Goal: Go to known website: Access a specific website the user already knows

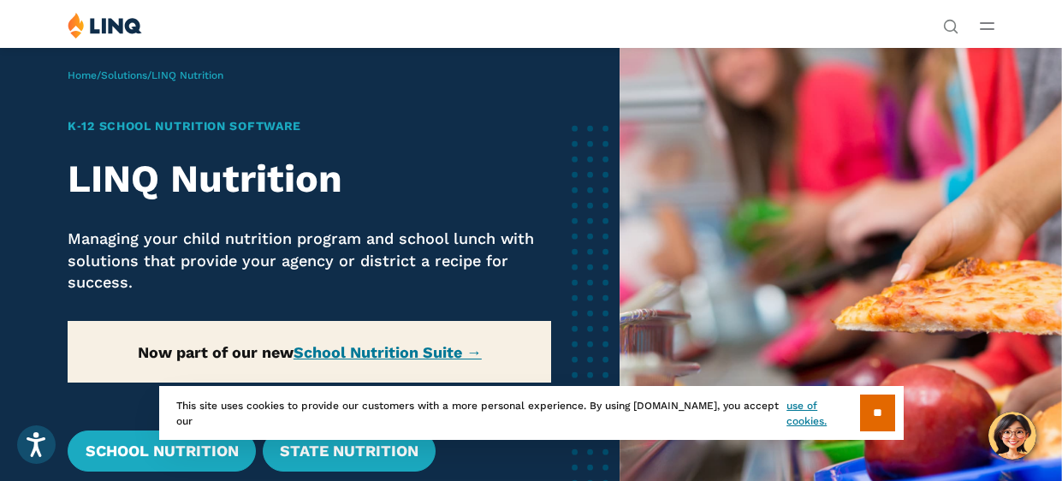
click at [990, 29] on line "Open Main Menu" at bounding box center [987, 29] width 13 height 0
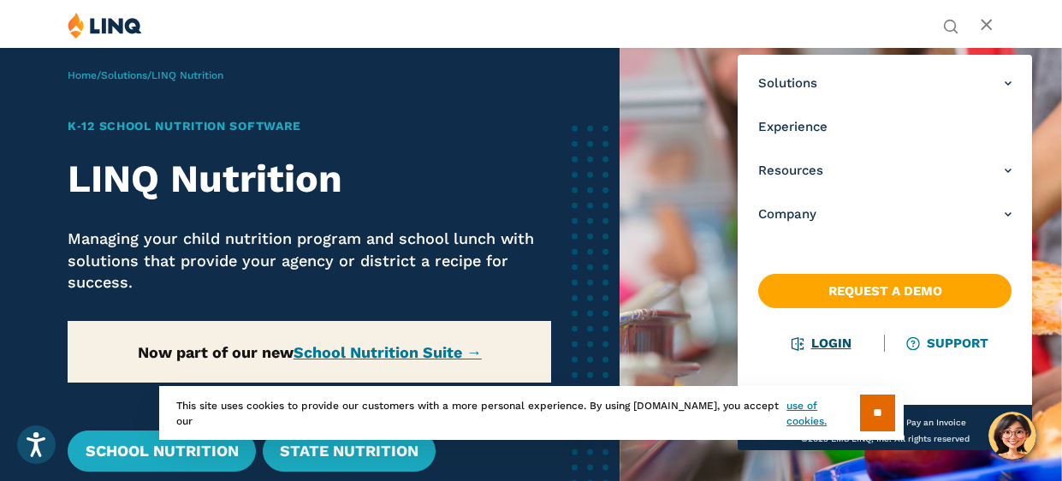
click at [800, 343] on link "Login" at bounding box center [822, 343] width 59 height 15
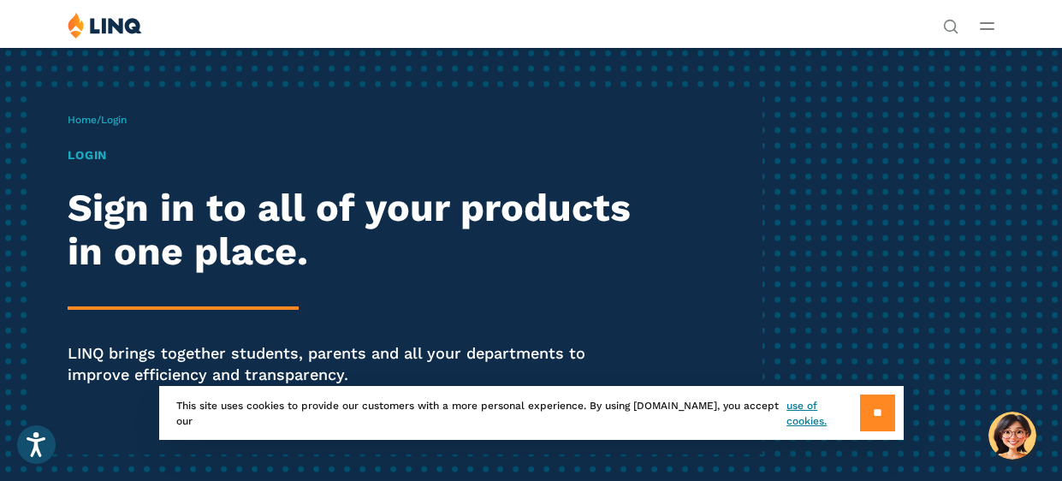
click at [871, 408] on input "**" at bounding box center [877, 413] width 35 height 37
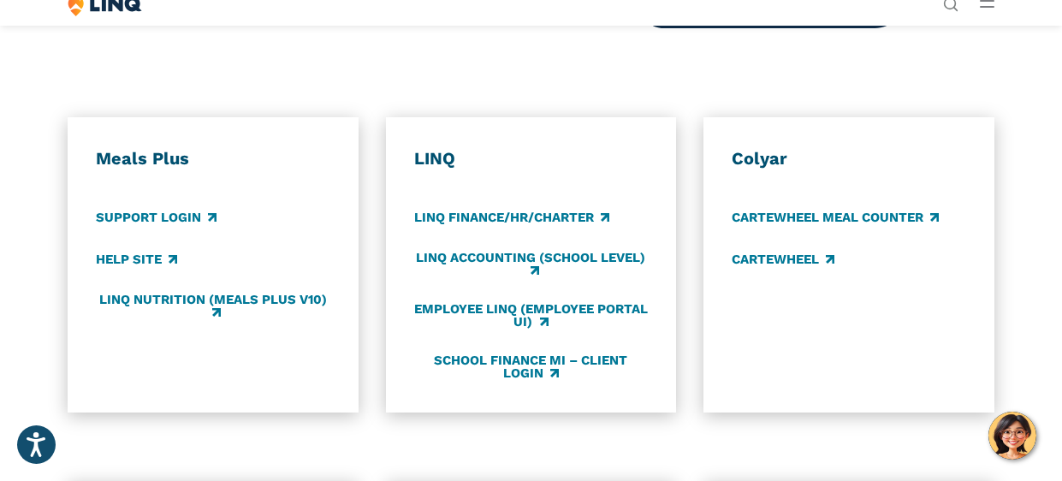
scroll to position [758, 0]
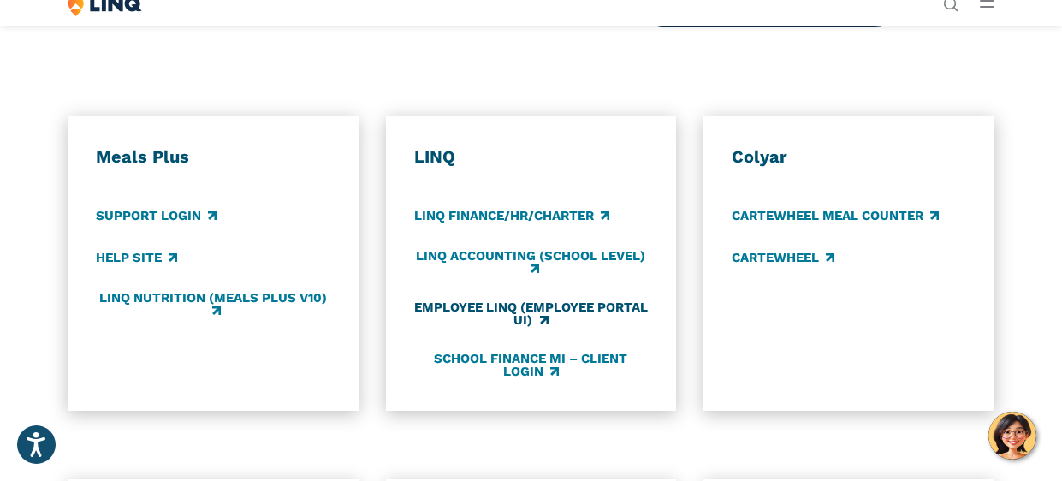
click at [544, 317] on link "Employee LINQ (Employee Portal UI)" at bounding box center [531, 314] width 235 height 28
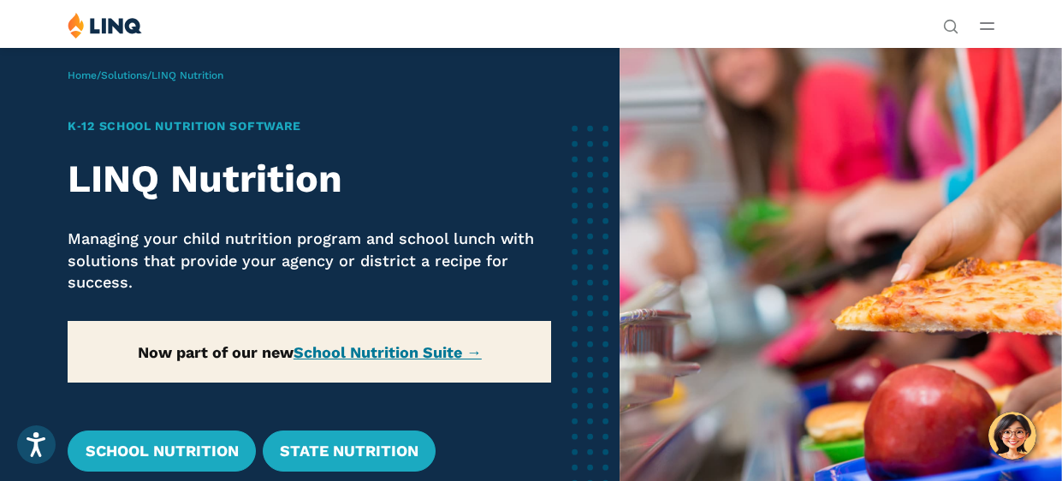
click at [985, 29] on line "Open Main Menu" at bounding box center [987, 29] width 13 height 0
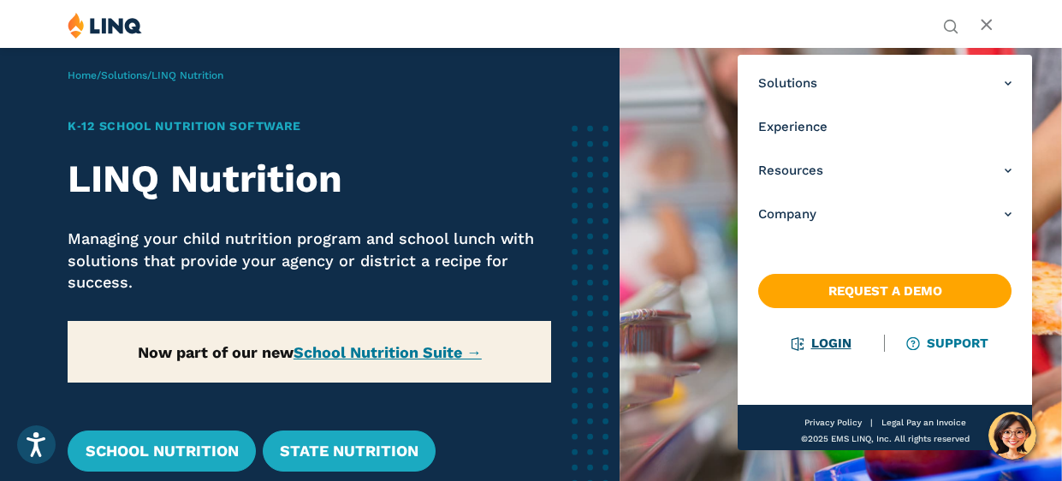
click at [822, 343] on link "Login" at bounding box center [822, 343] width 59 height 15
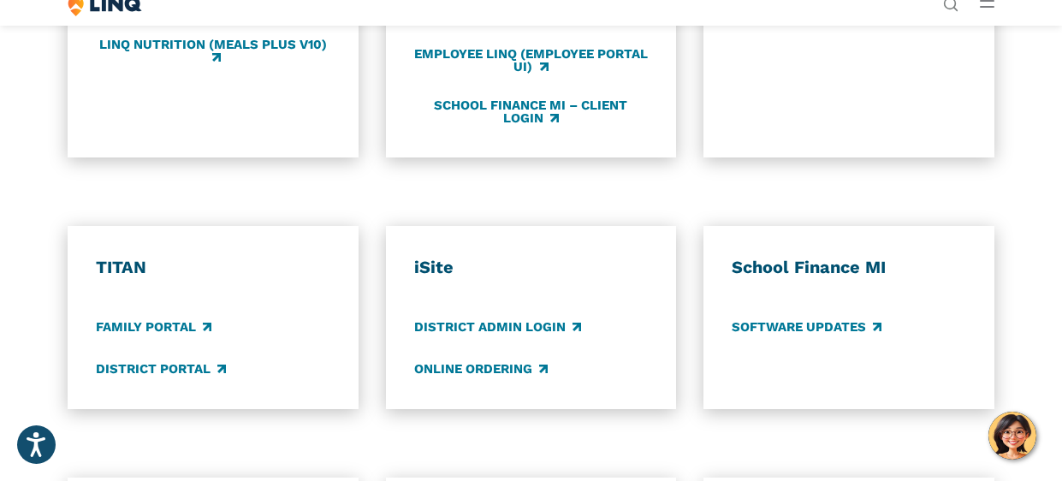
scroll to position [1013, 0]
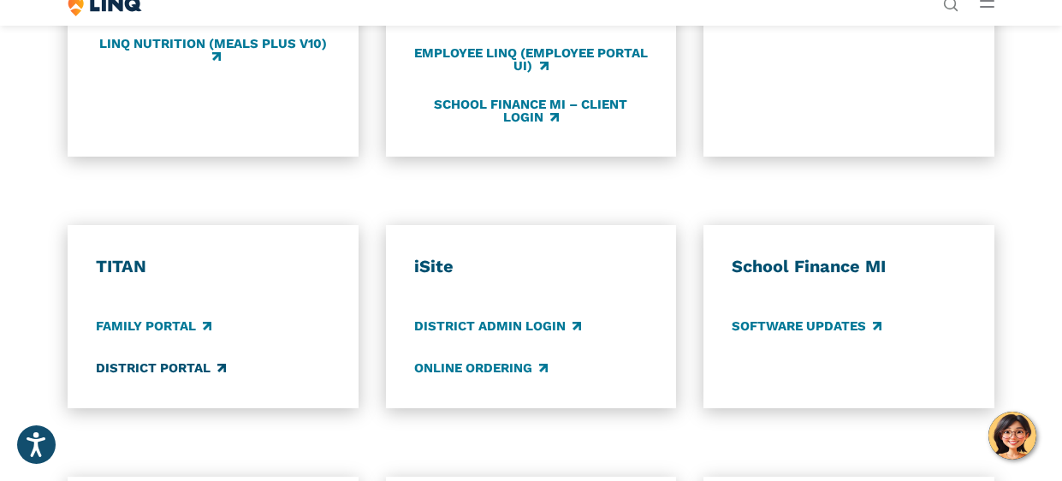
click at [170, 363] on link "District Portal" at bounding box center [161, 368] width 130 height 19
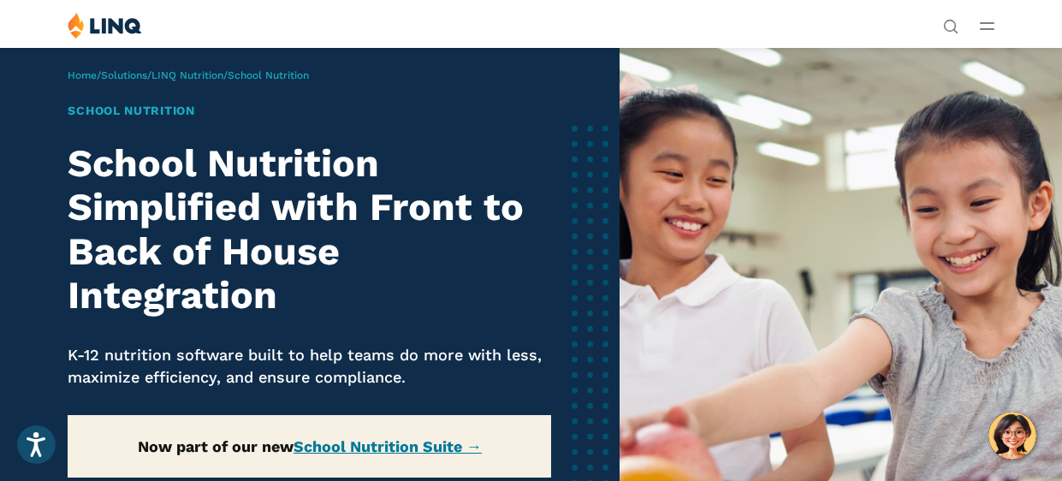
click at [986, 31] on button "Open Main Menu" at bounding box center [987, 25] width 15 height 19
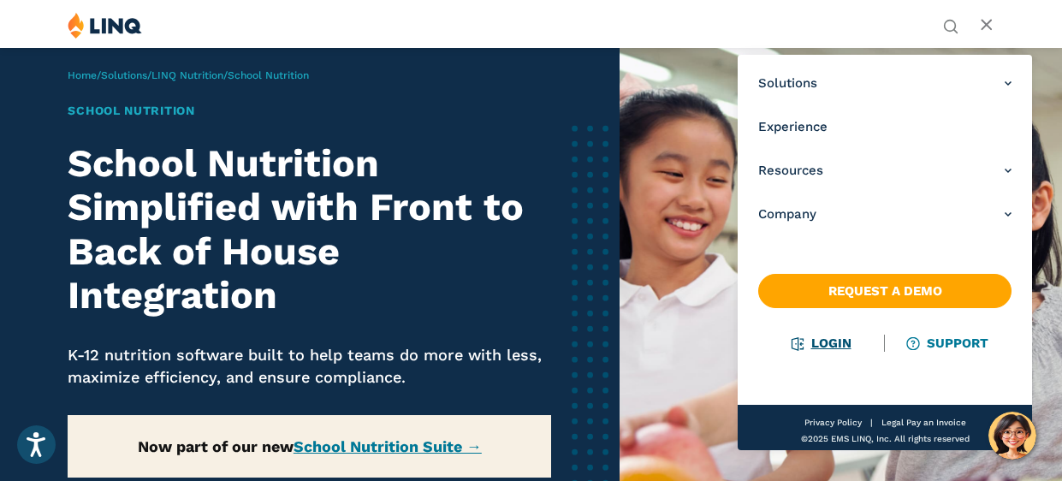
click at [822, 342] on link "Login" at bounding box center [822, 343] width 59 height 15
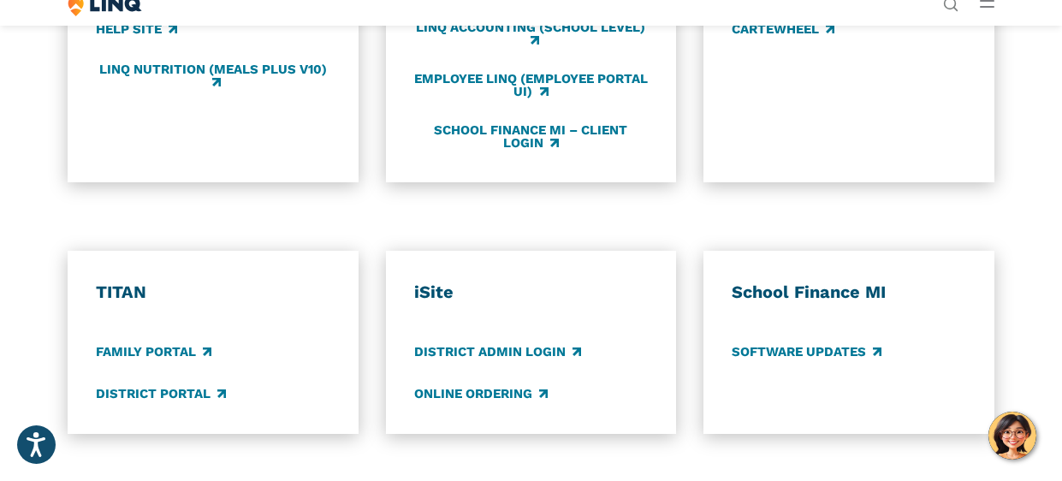
scroll to position [988, 0]
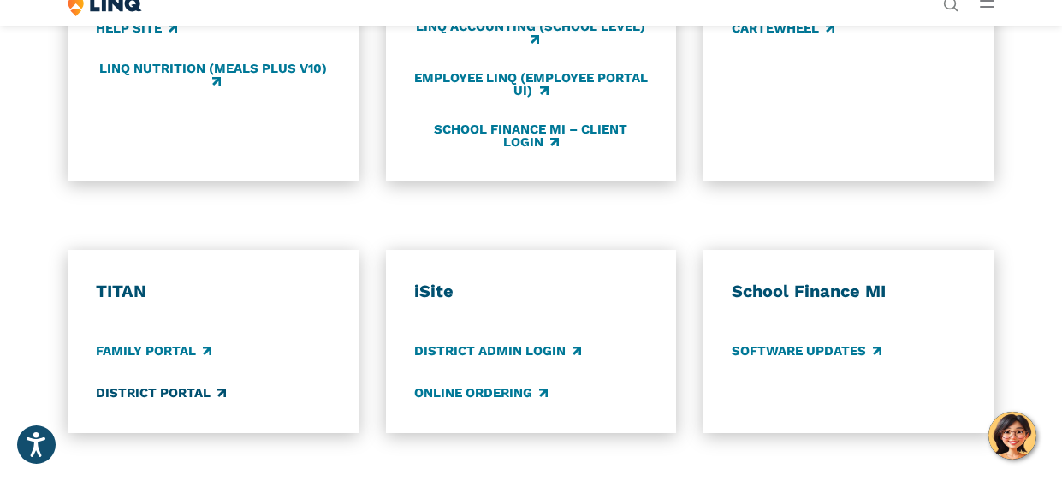
click at [193, 387] on link "District Portal" at bounding box center [161, 392] width 130 height 19
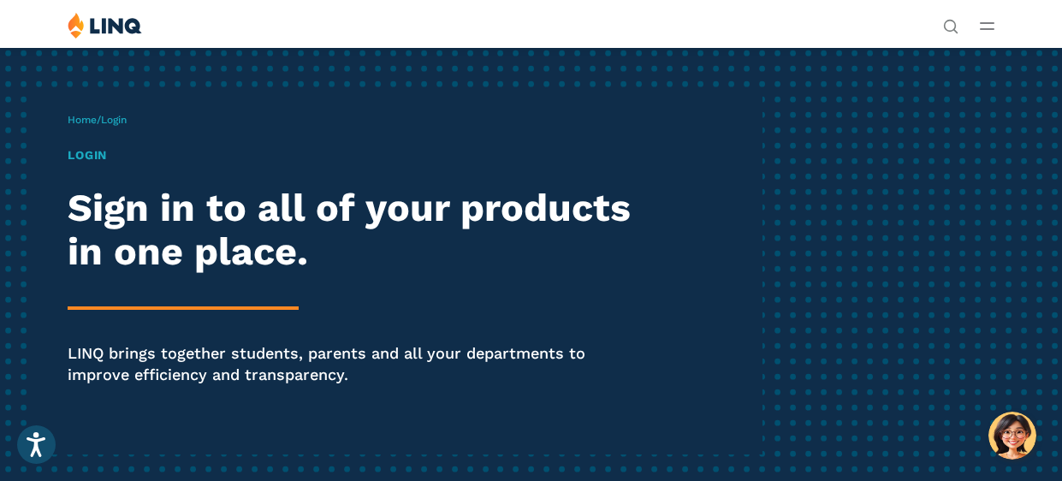
click at [984, 29] on line "Open Main Menu" at bounding box center [987, 29] width 13 height 0
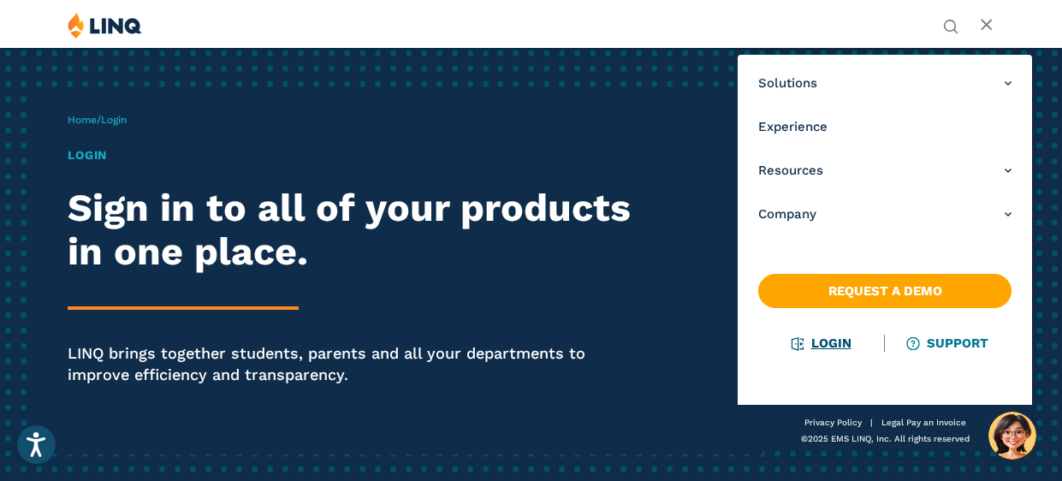
click at [811, 340] on link "Login" at bounding box center [822, 343] width 59 height 15
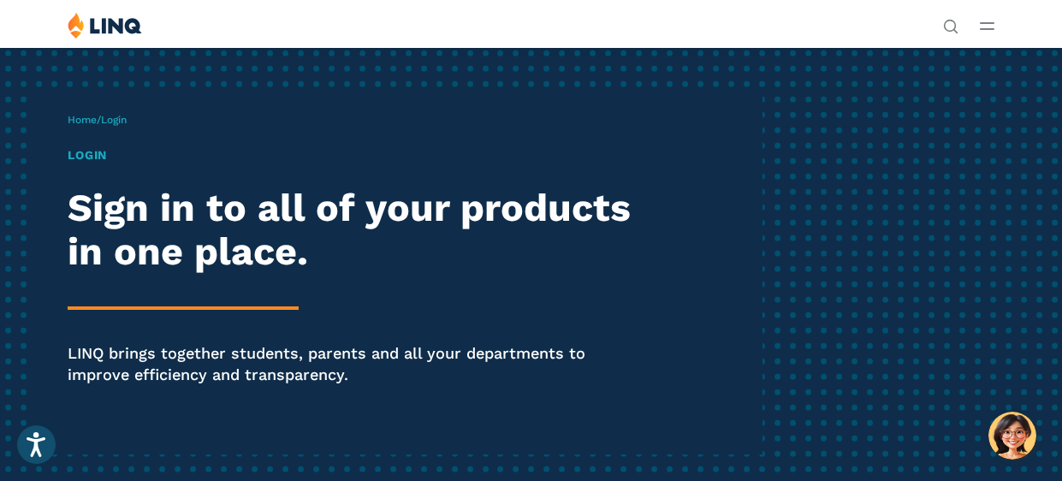
click at [993, 26] on icon "Open Main Menu" at bounding box center [987, 26] width 15 height 8
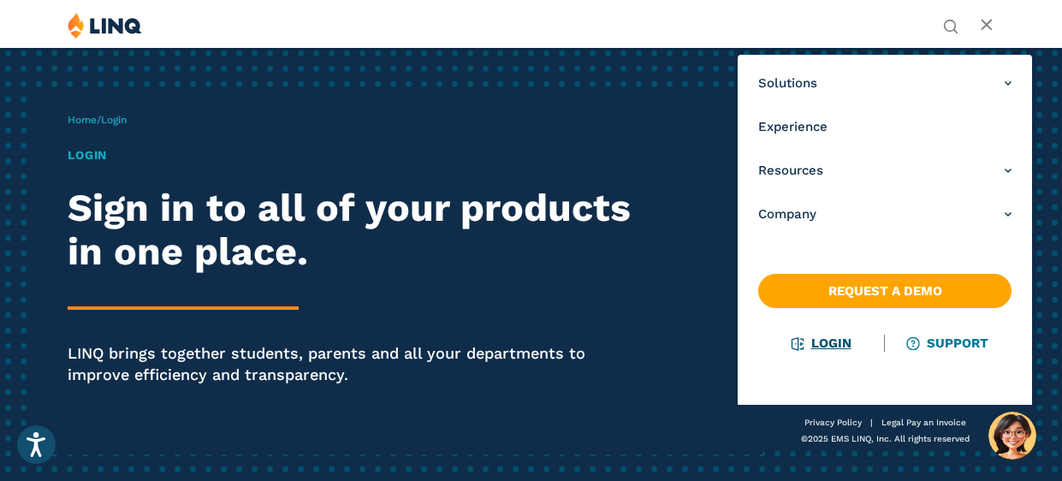
click at [806, 345] on link "Login" at bounding box center [822, 343] width 59 height 15
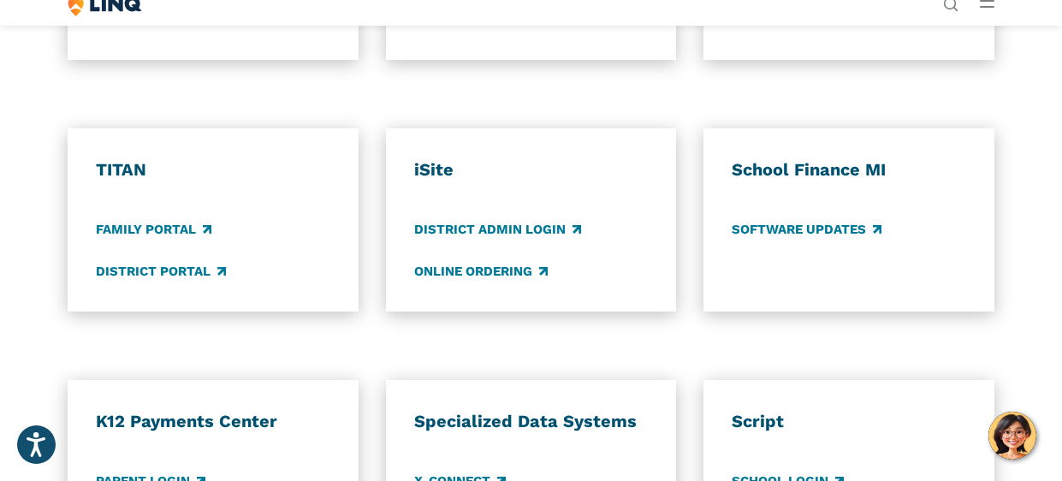
scroll to position [1156, 0]
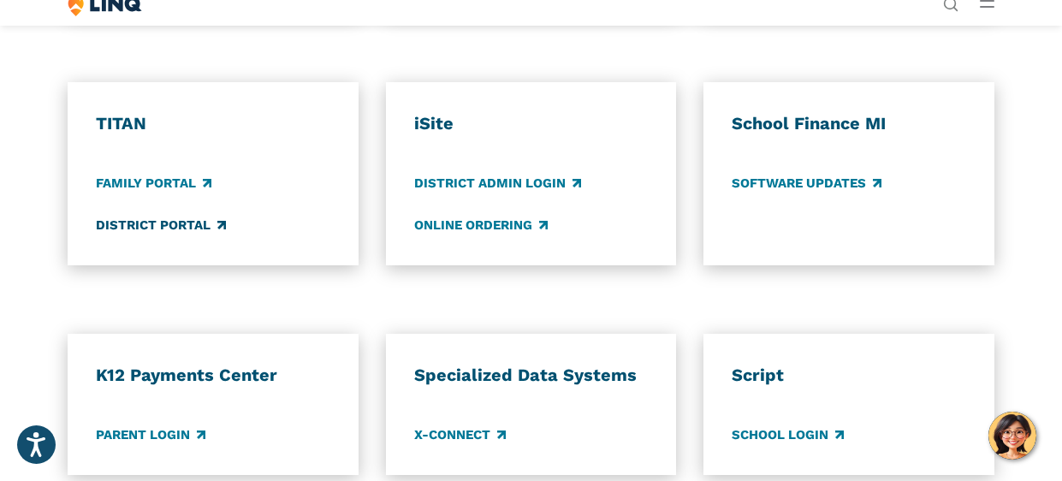
click at [187, 223] on link "District Portal" at bounding box center [161, 225] width 130 height 19
